Goal: Browse casually

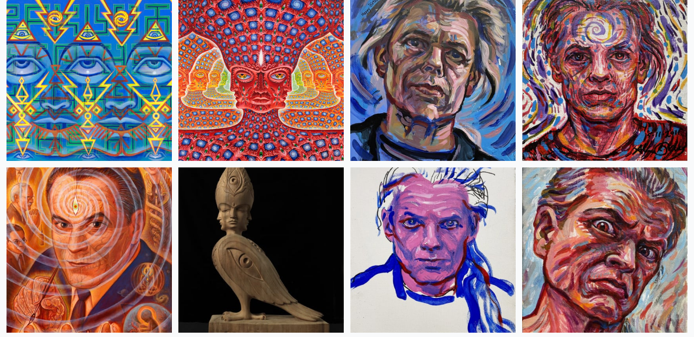
scroll to position [2865, 0]
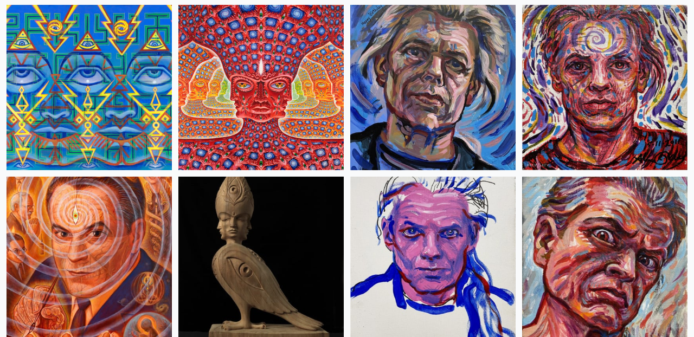
click at [311, 93] on img at bounding box center [260, 87] width 165 height 165
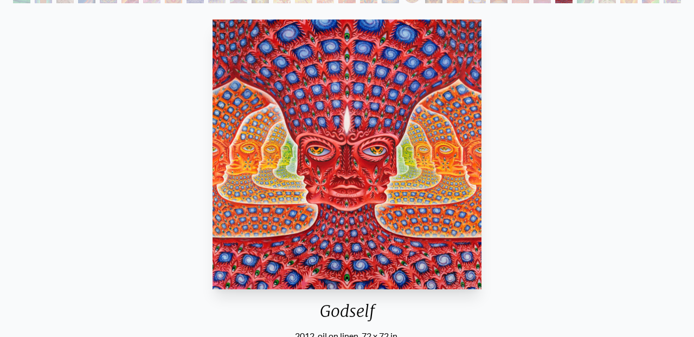
scroll to position [85, 0]
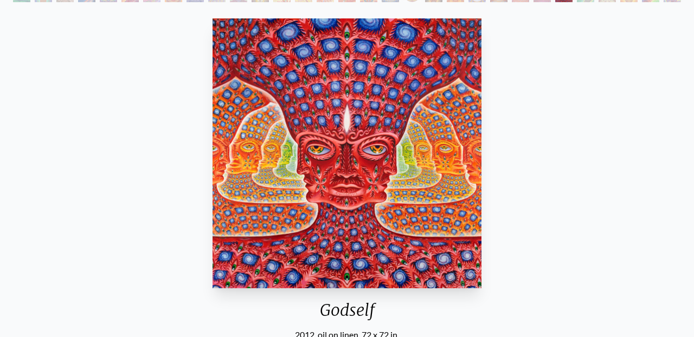
click at [373, 160] on img "26 / 31" at bounding box center [346, 153] width 269 height 270
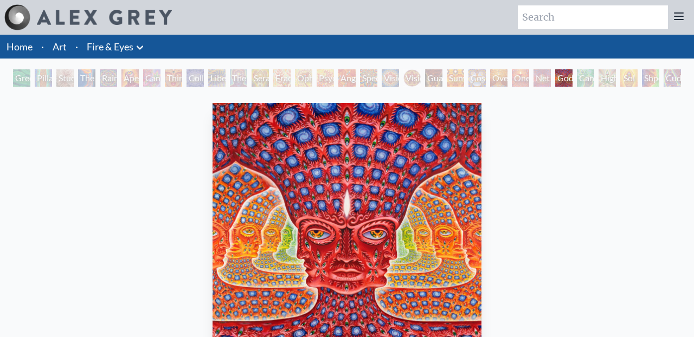
scroll to position [5, 0]
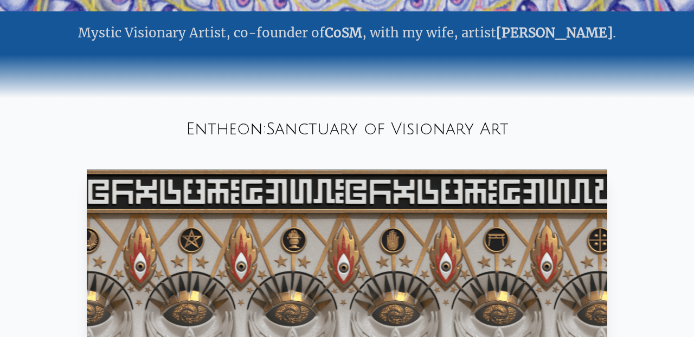
scroll to position [149, 0]
